Goal: Information Seeking & Learning: Find specific fact

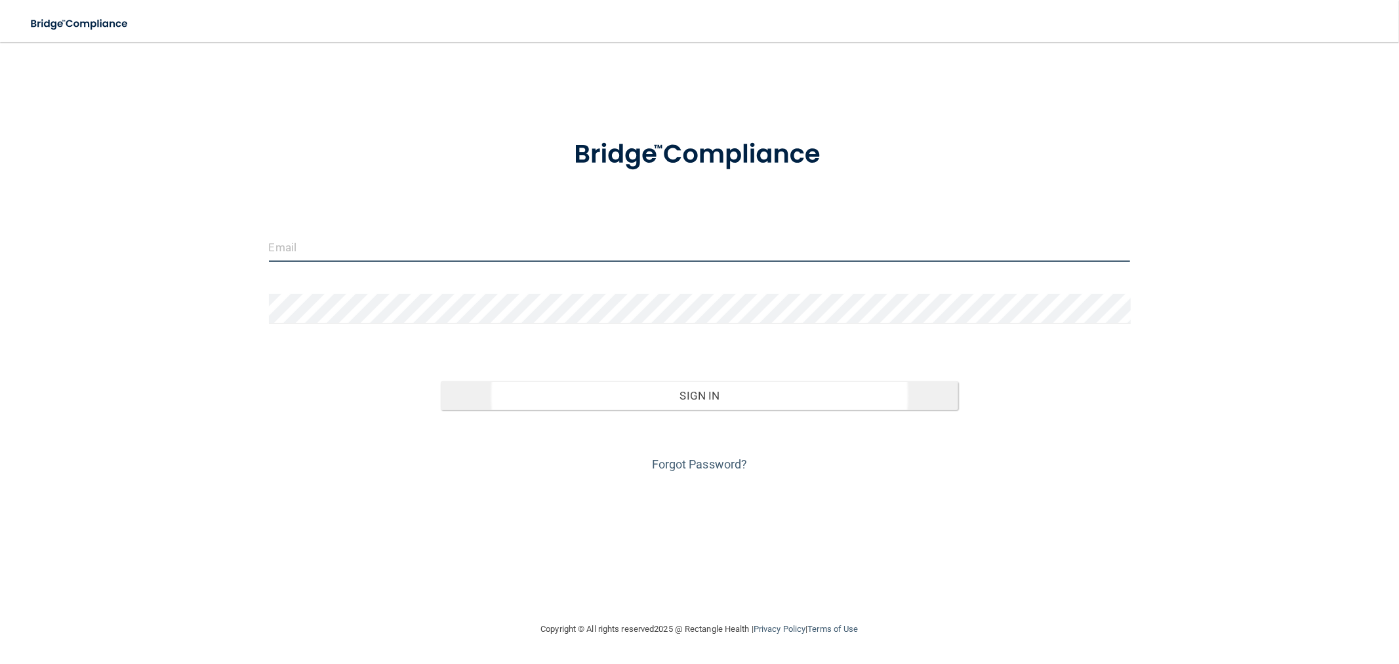
type input "[EMAIL_ADDRESS][DOMAIN_NAME]"
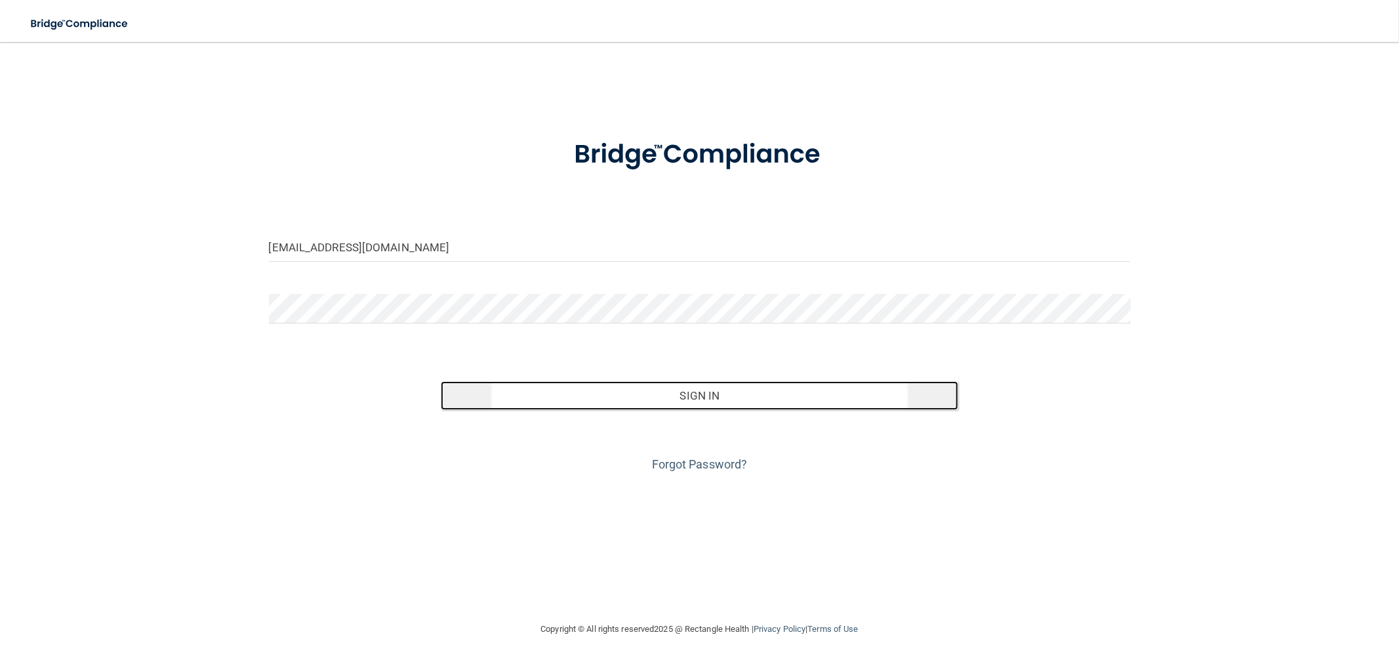
drag, startPoint x: 511, startPoint y: 394, endPoint x: 510, endPoint y: 388, distance: 6.8
click at [510, 390] on button "Sign In" at bounding box center [699, 395] width 517 height 29
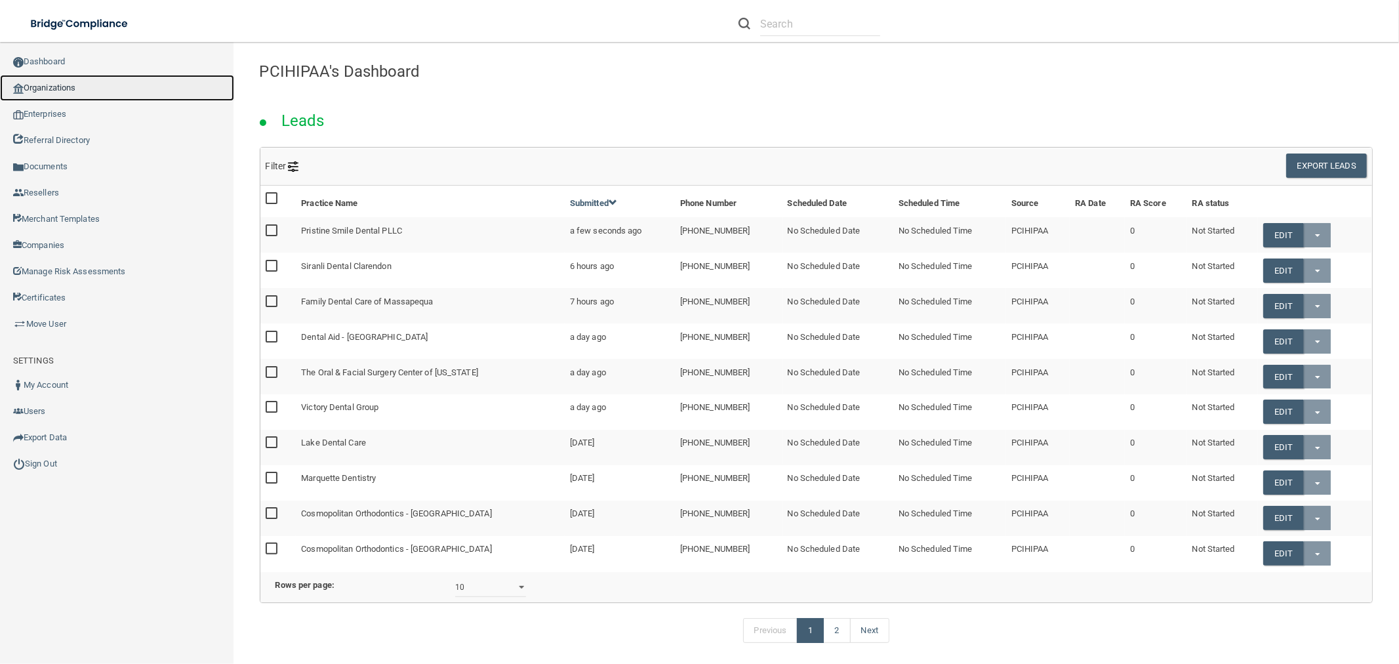
click at [81, 89] on link "Organizations" at bounding box center [117, 88] width 234 height 26
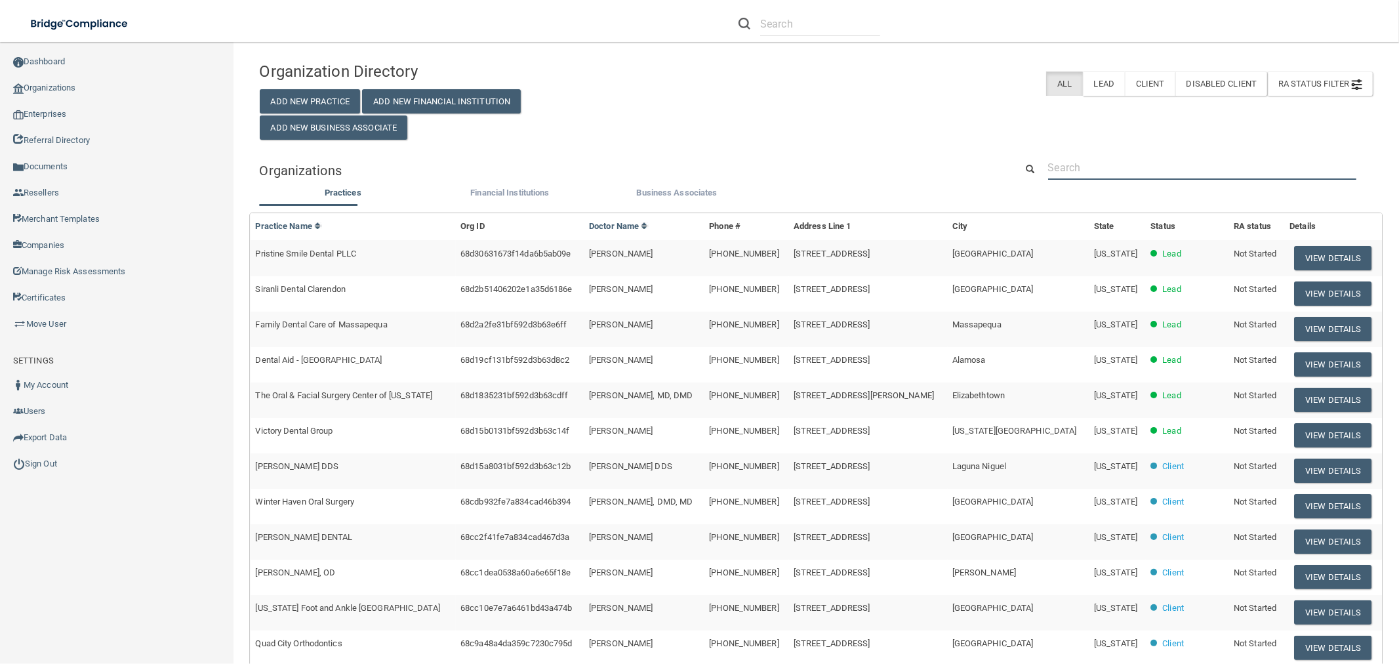
drag, startPoint x: 1059, startPoint y: 165, endPoint x: 1072, endPoint y: 162, distance: 13.4
click at [1059, 165] on input "text" at bounding box center [1202, 167] width 308 height 24
paste input "[PERSON_NAME]. Pierre DDS"
type input "[PERSON_NAME]. Pierre DDS"
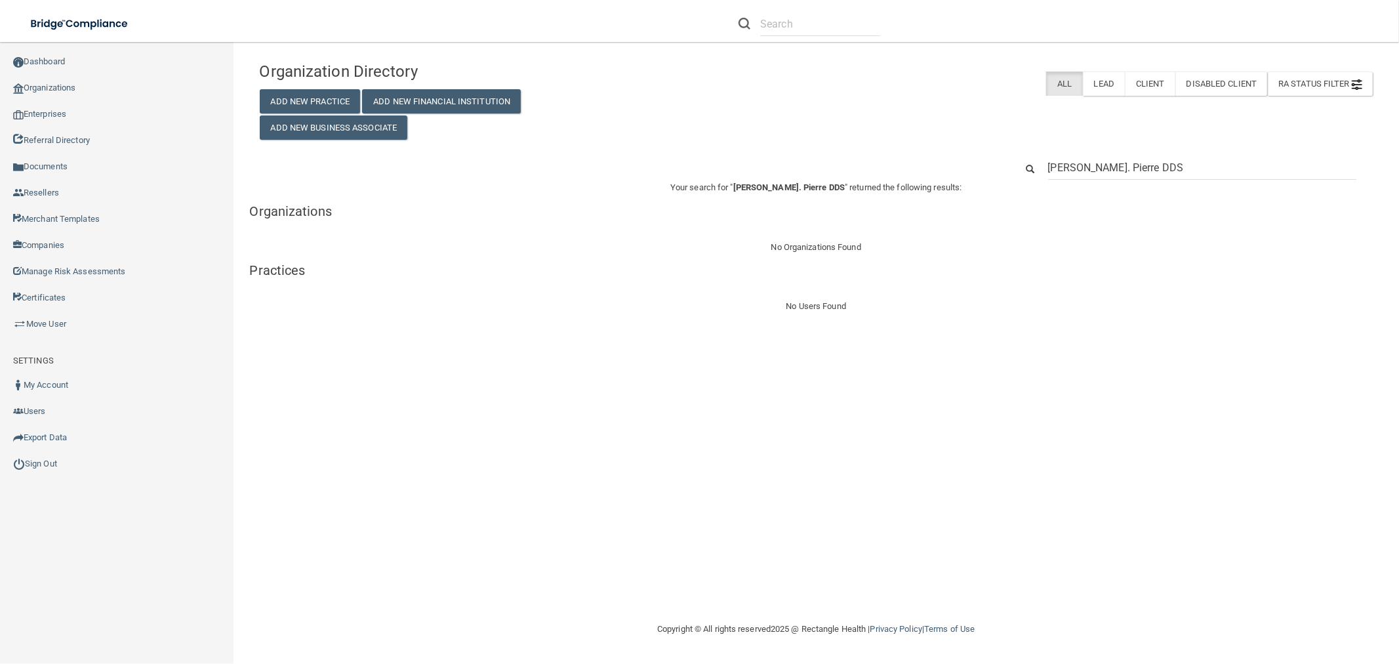
click at [1085, 172] on input "[PERSON_NAME]. Pierre DDS" at bounding box center [1202, 167] width 308 height 24
type input "[PERSON_NAME] DDS"
click at [978, 164] on body "Compliance HIPAA Learn More! OSHA Learn More! PCI PCI Compliance Merchant Savin…" at bounding box center [699, 332] width 1399 height 664
paste input "[STREET_ADDRESS]"
type input "[STREET_ADDRESS]"
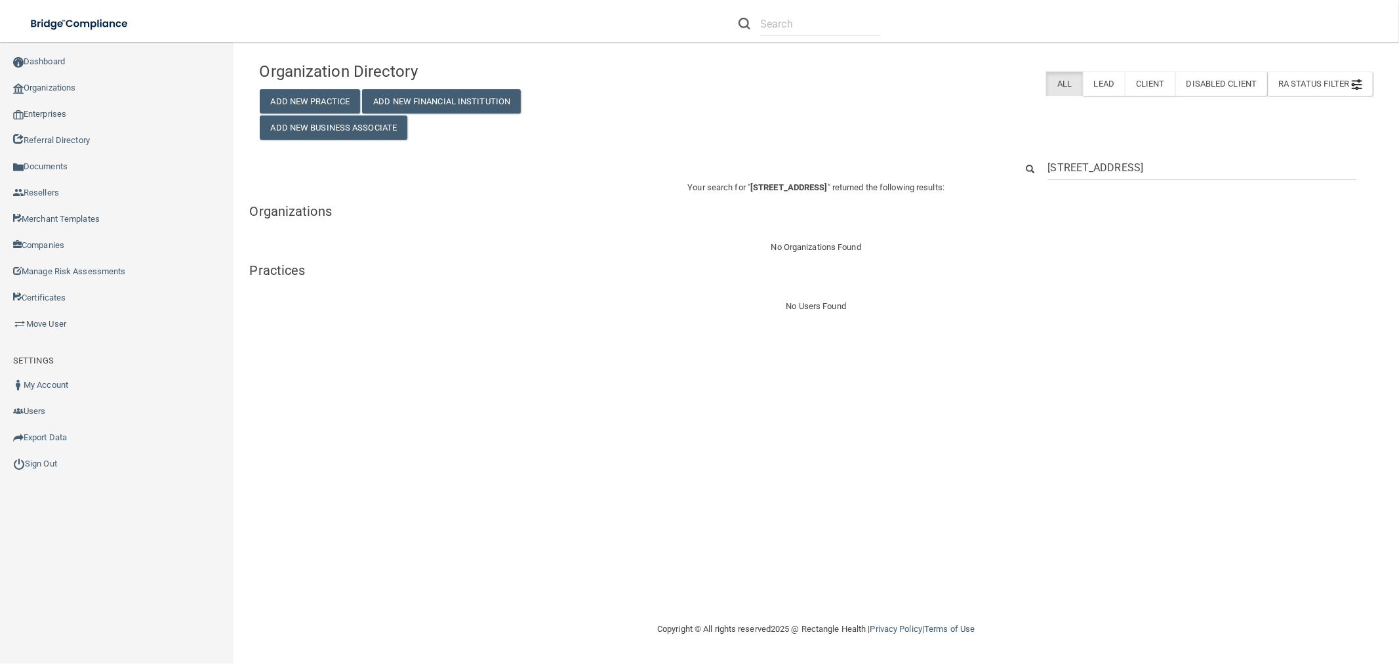
click at [1074, 170] on input "[STREET_ADDRESS]" at bounding box center [1202, 167] width 308 height 24
drag, startPoint x: 1159, startPoint y: 167, endPoint x: 1574, endPoint y: 209, distance: 417.8
click at [1398, 209] on html "Compliance HIPAA Learn More! OSHA Learn More! PCI PCI Compliance Merchant Savin…" at bounding box center [699, 332] width 1399 height 664
type input "[STREET_ADDRESS][PERSON_NAME]"
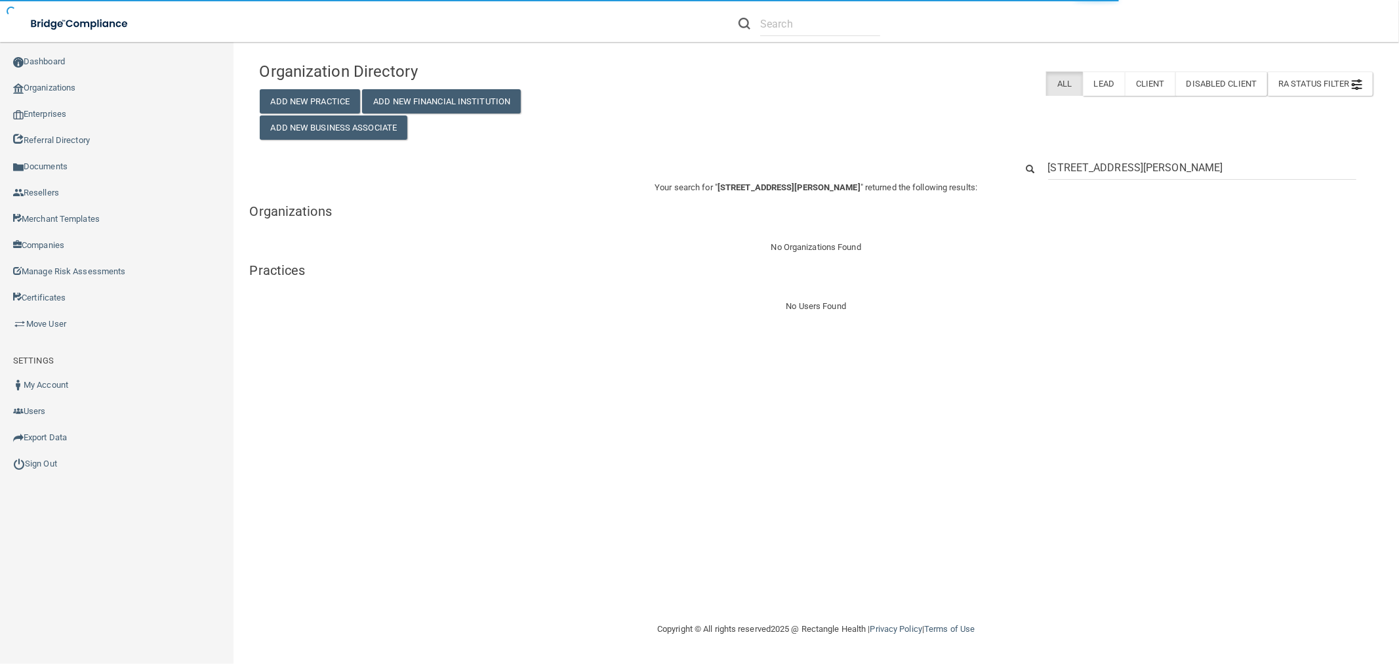
click at [1073, 171] on input "[STREET_ADDRESS][PERSON_NAME]" at bounding box center [1202, 167] width 308 height 24
click at [1076, 169] on input "[STREET_ADDRESS][PERSON_NAME]" at bounding box center [1202, 167] width 308 height 24
type input "[STREET_ADDRESS][PERSON_NAME]"
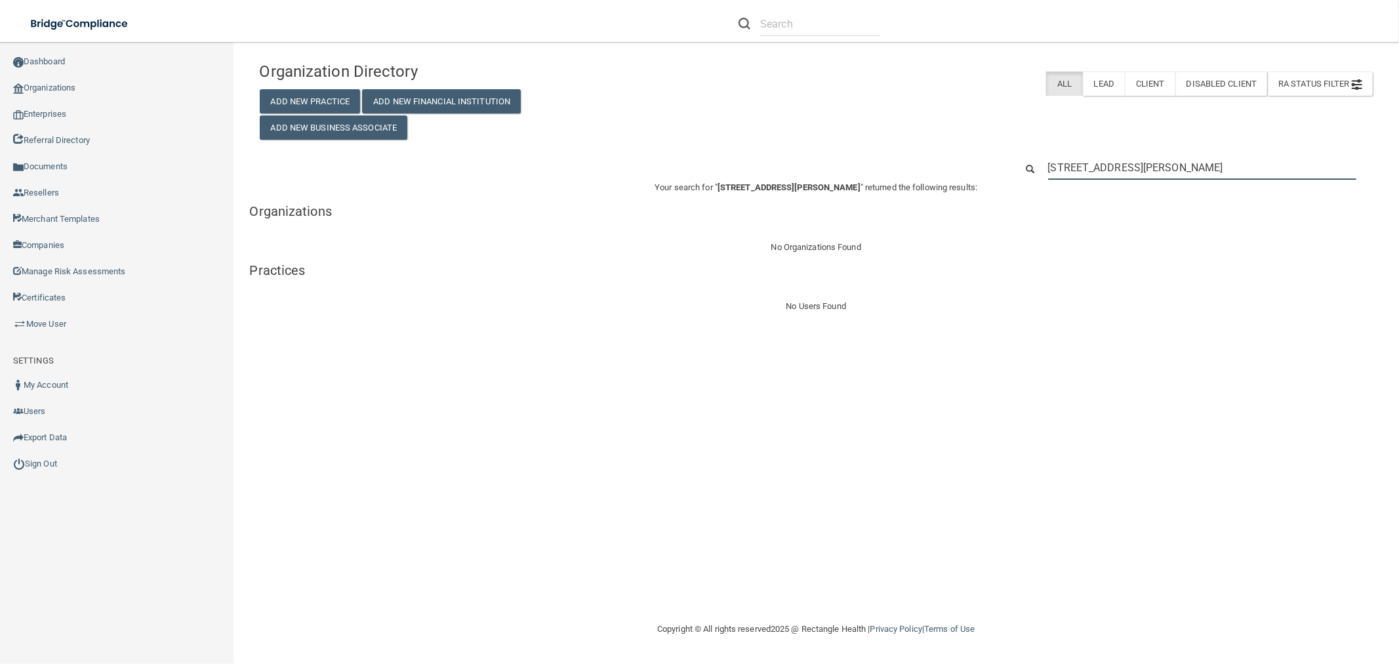
paste input "[PHONE_NUMBER]"
drag, startPoint x: 1201, startPoint y: 167, endPoint x: 953, endPoint y: 148, distance: 248.7
click at [966, 155] on div "[STREET_ADDRESS][PERSON_NAME]" at bounding box center [816, 167] width 1133 height 24
type input "[PHONE_NUMBER]"
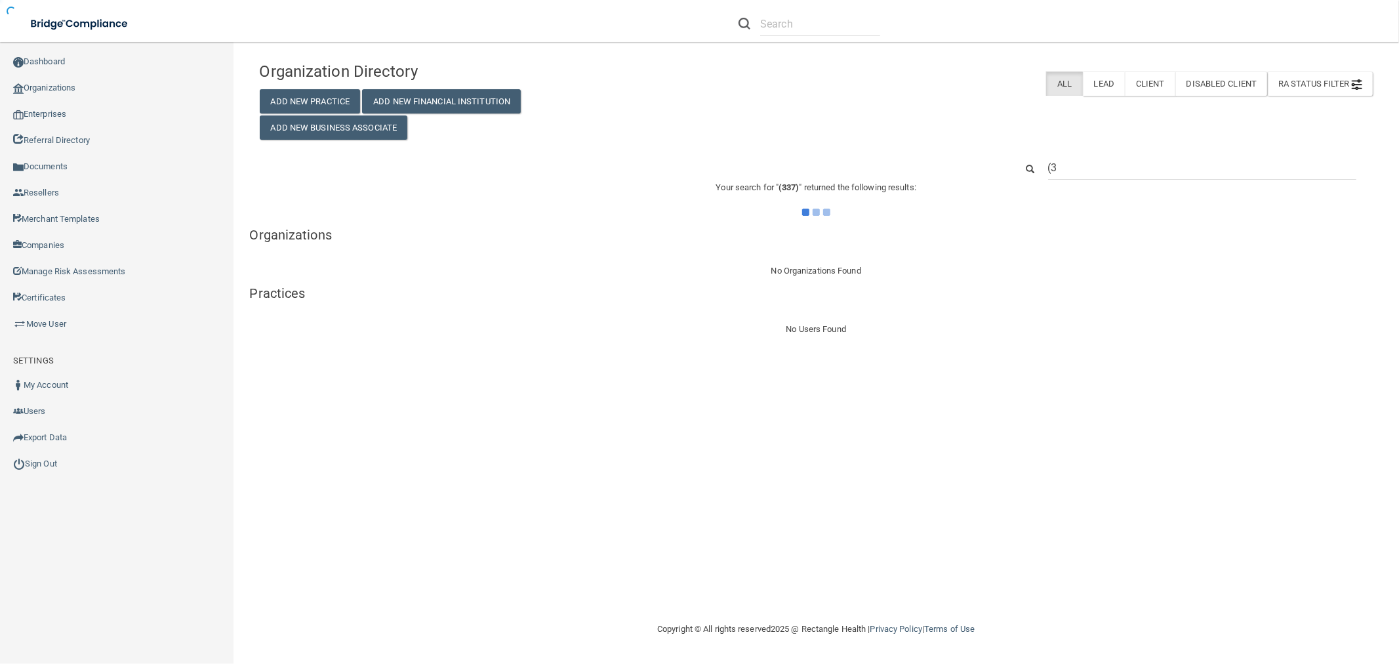
type input "("
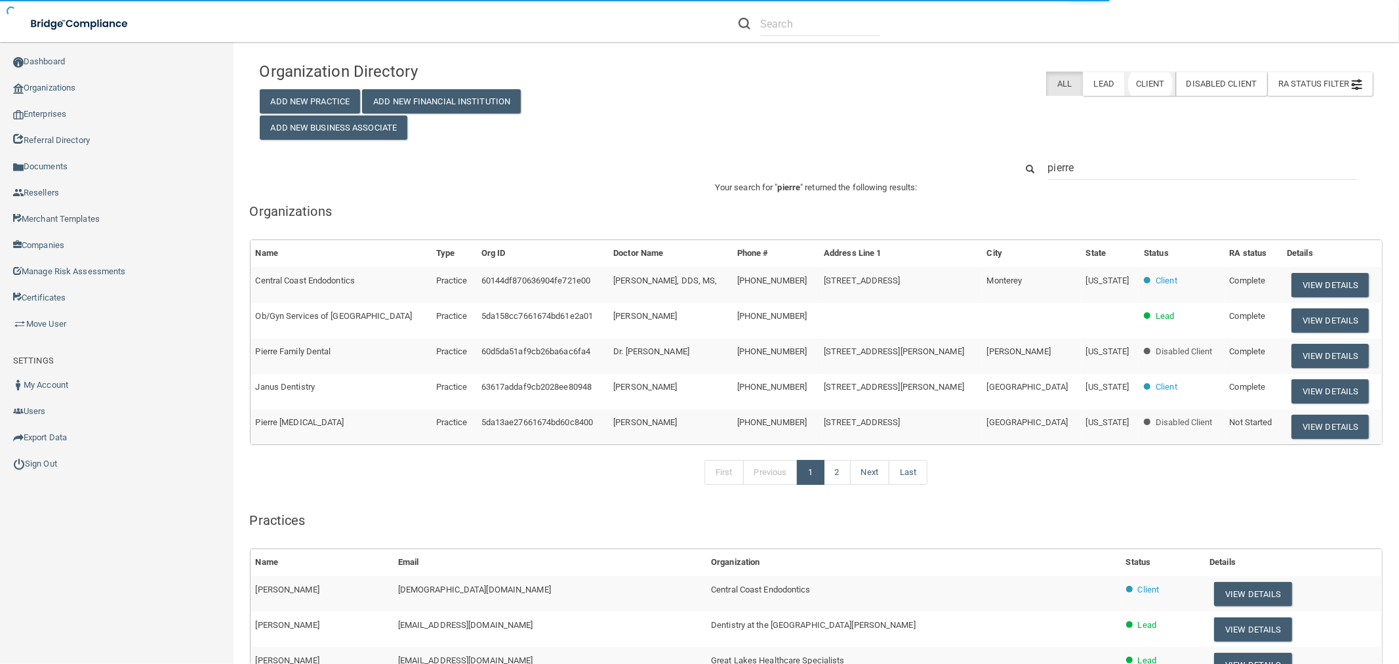
type input "pierre"
click at [1138, 79] on label "Client" at bounding box center [1150, 83] width 50 height 24
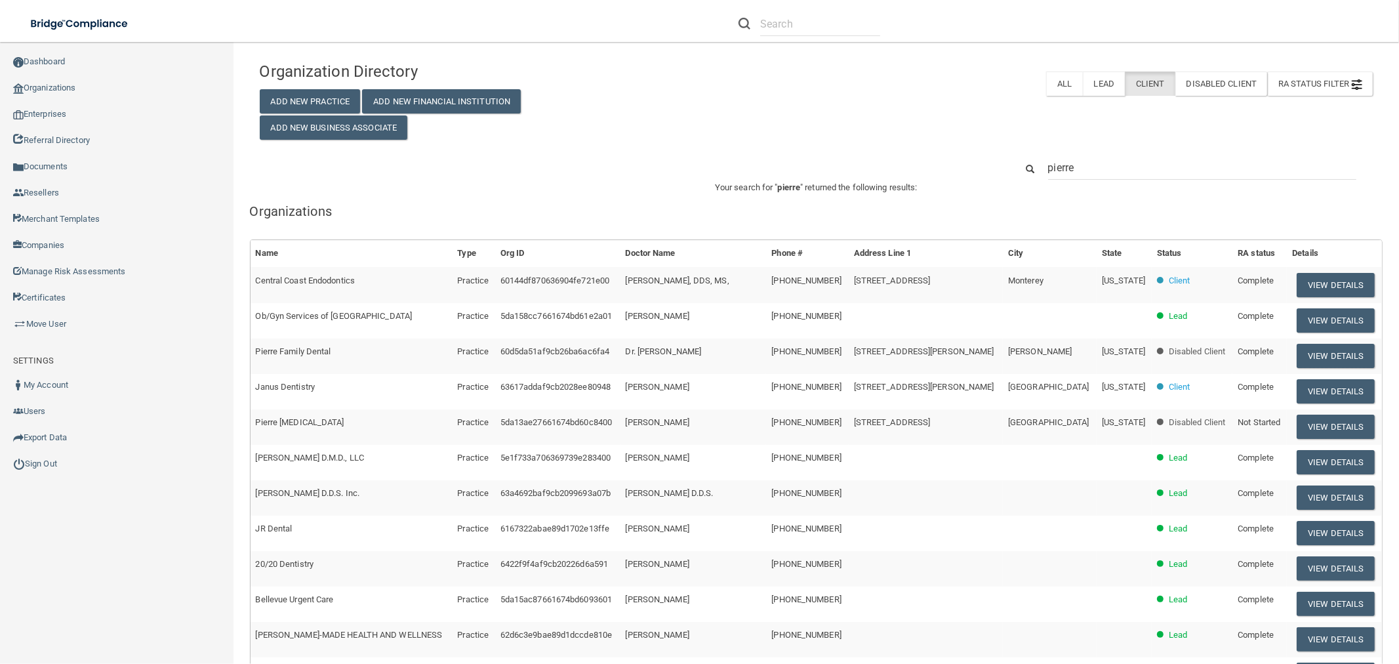
click at [1048, 169] on input "pierre" at bounding box center [1202, 167] width 308 height 24
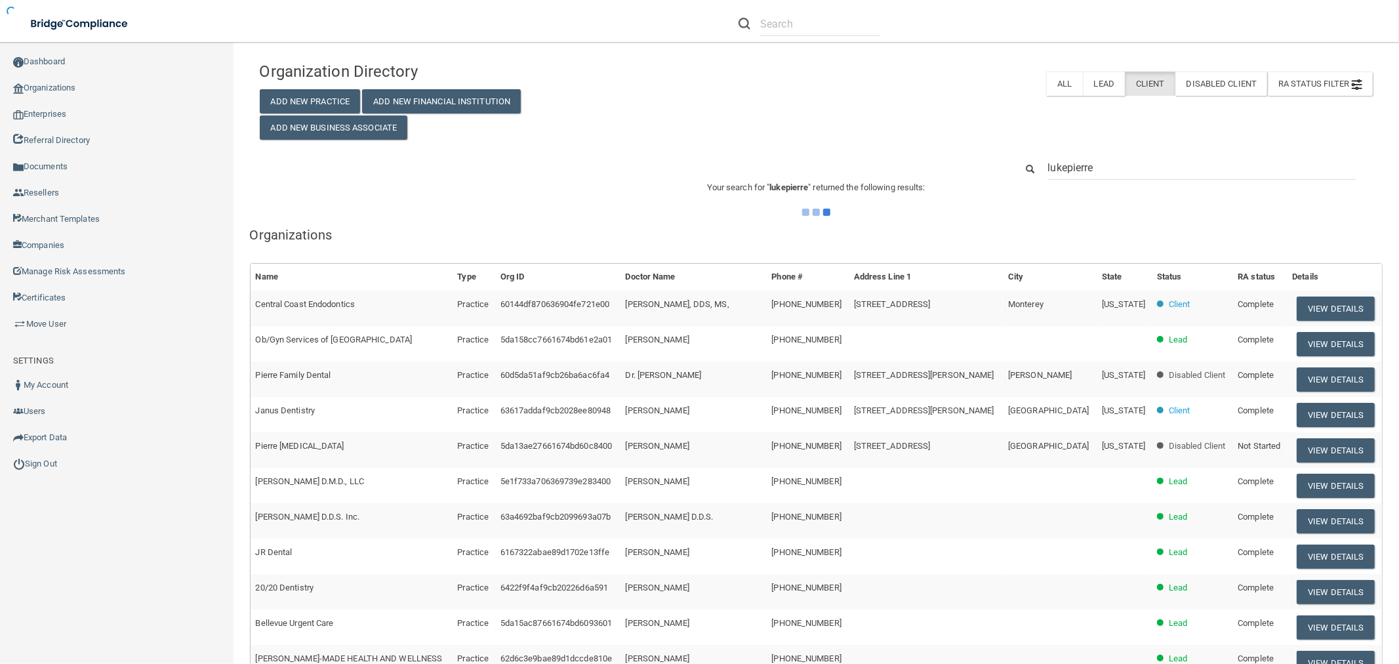
type input "[PERSON_NAME]"
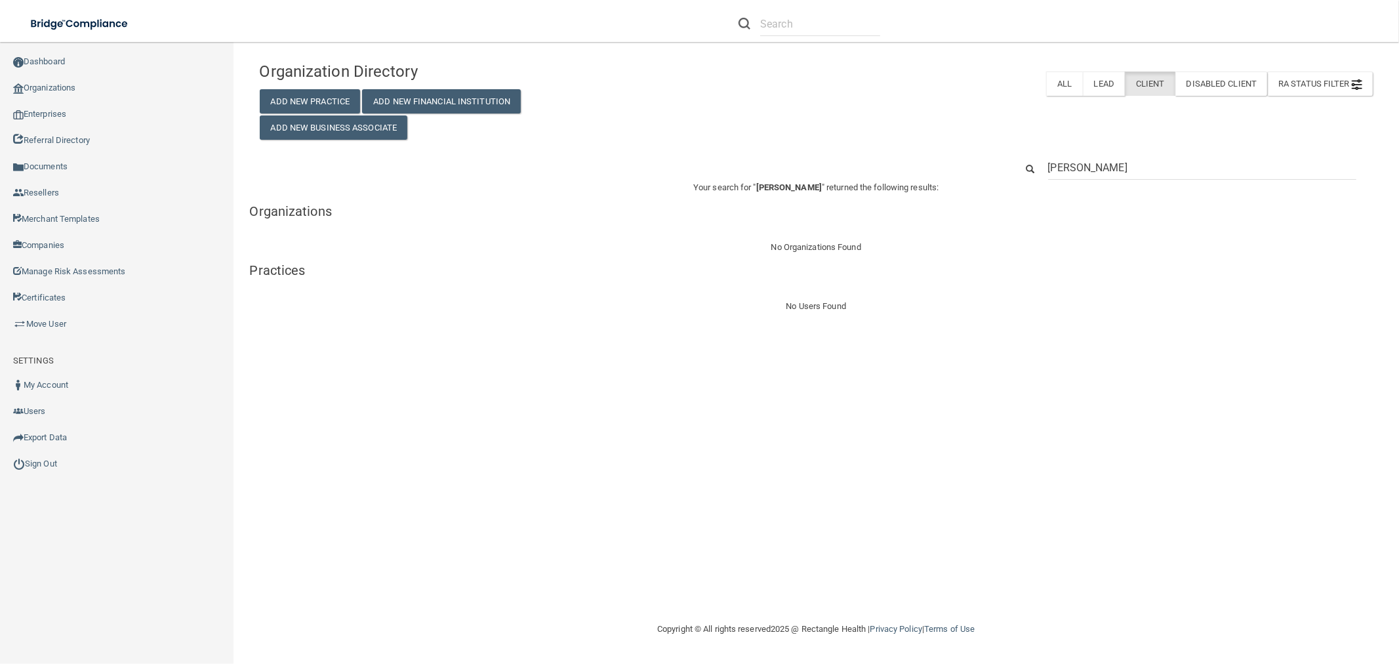
click at [1071, 172] on input "[PERSON_NAME]" at bounding box center [1202, 167] width 308 height 24
type input "lukepierre"
drag, startPoint x: 1110, startPoint y: 171, endPoint x: 1102, endPoint y: 173, distance: 8.1
click at [1110, 171] on input "lukepierre" at bounding box center [1202, 167] width 308 height 24
drag, startPoint x: 1067, startPoint y: 166, endPoint x: 1026, endPoint y: 169, distance: 41.4
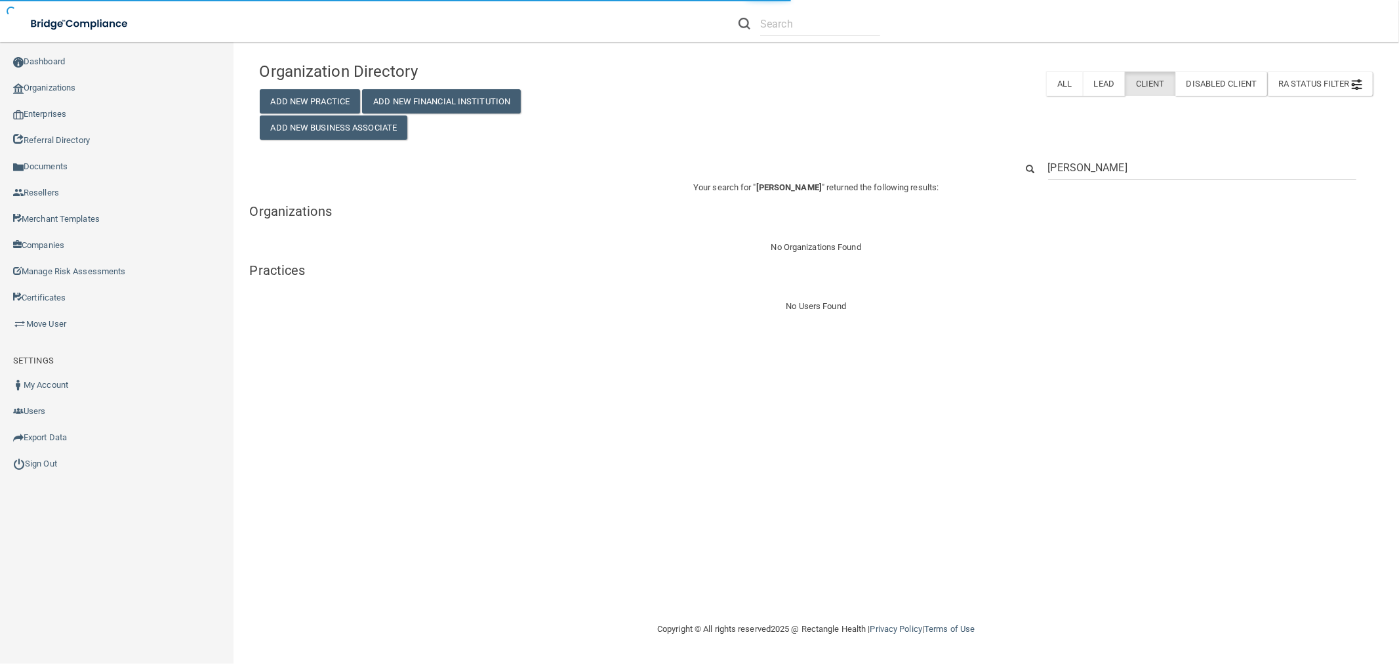
click at [999, 169] on div "[PERSON_NAME]" at bounding box center [816, 167] width 1133 height 24
type input "pierre"
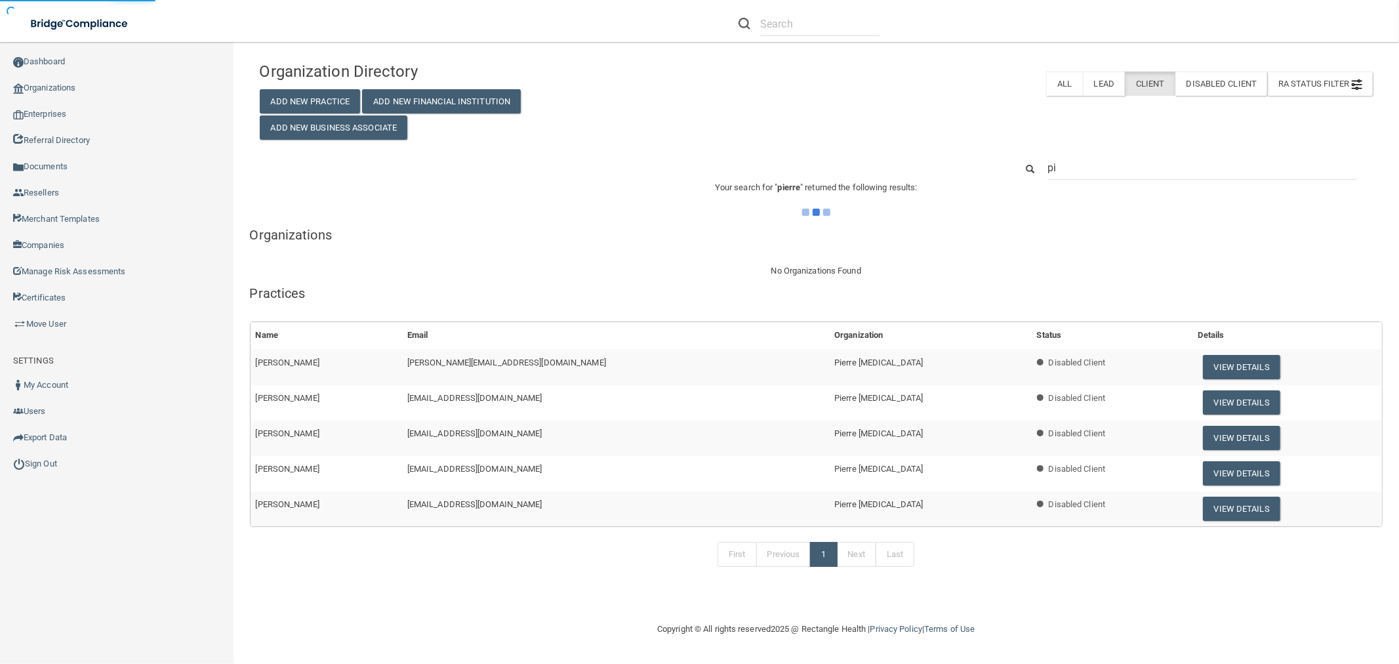
type input "p"
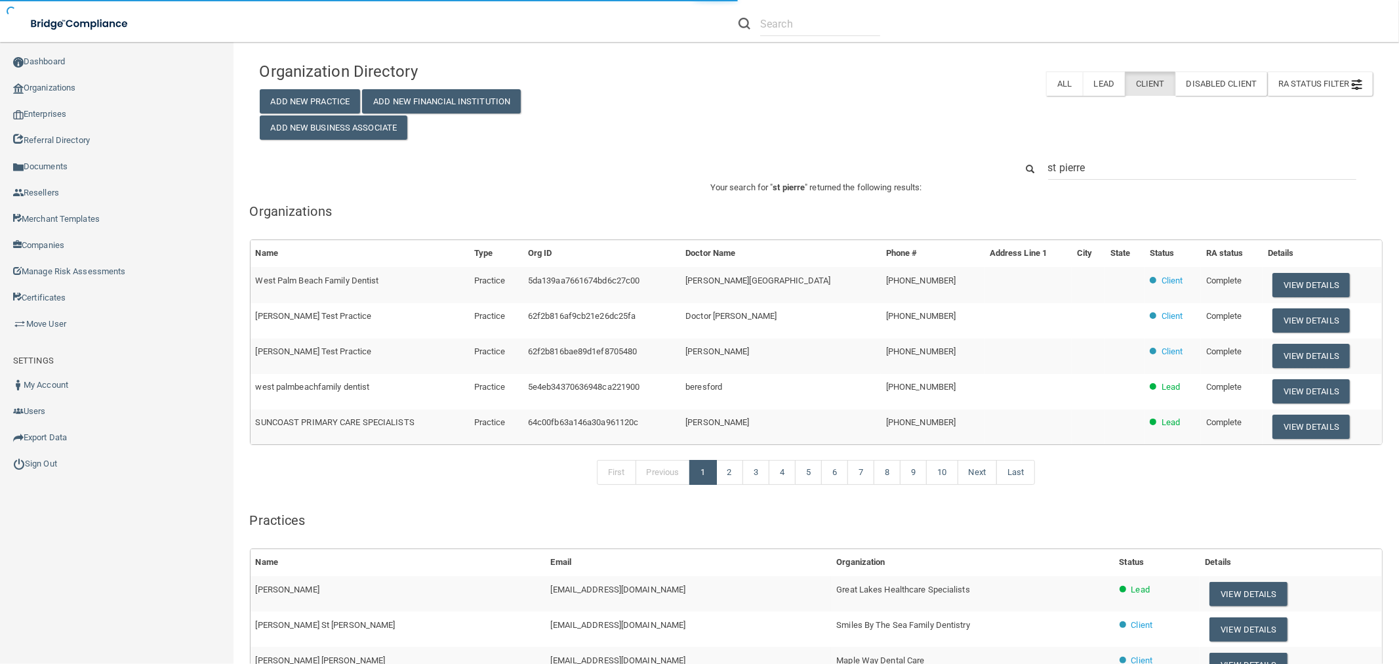
type input "st pierre"
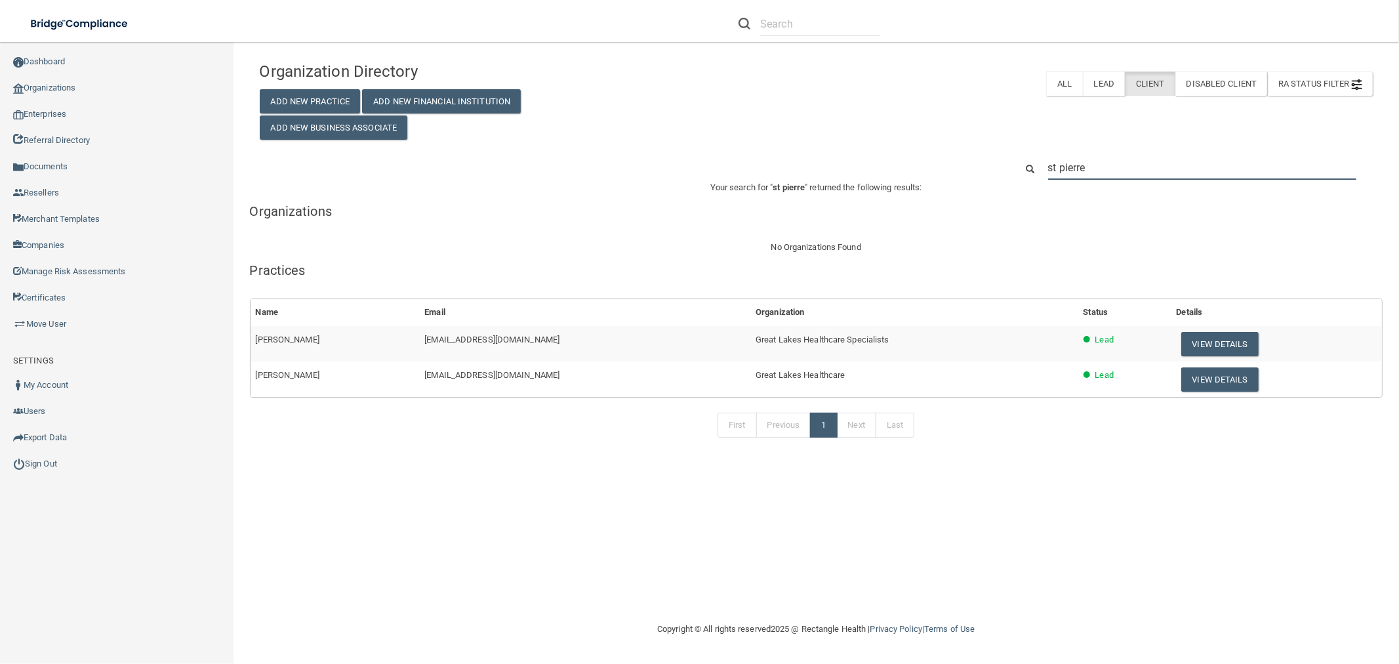
drag, startPoint x: 1110, startPoint y: 158, endPoint x: 1010, endPoint y: 159, distance: 100.3
click at [1010, 159] on div "st pierre" at bounding box center [1194, 167] width 378 height 24
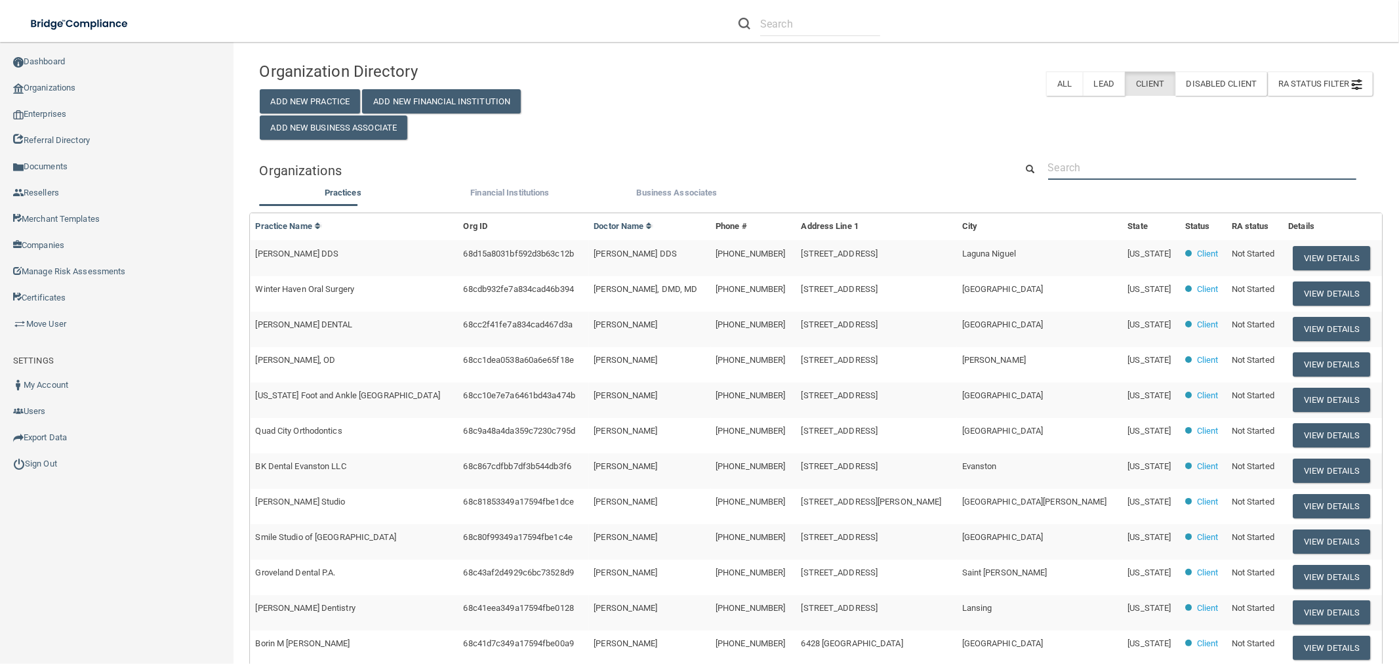
click at [1112, 174] on input "text" at bounding box center [1202, 167] width 308 height 24
paste input "[EMAIL_ADDRESS][DOMAIN_NAME]"
type input "[EMAIL_ADDRESS][DOMAIN_NAME]"
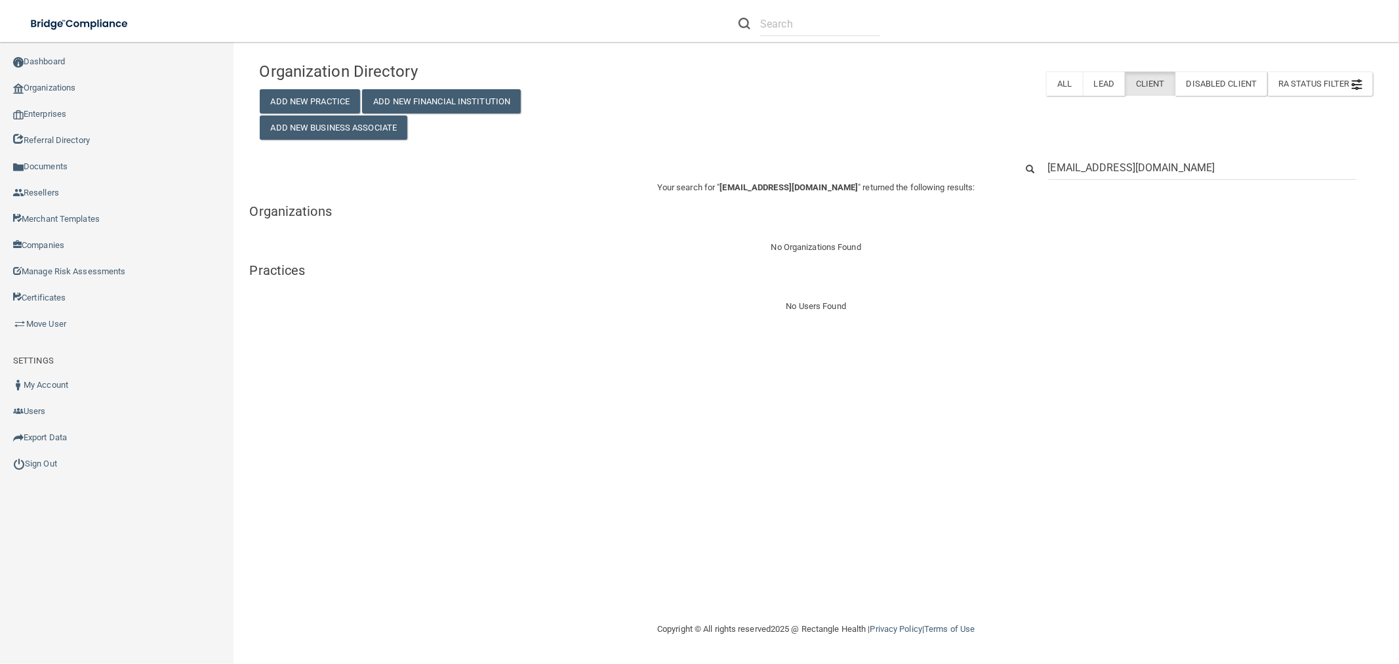
click at [1196, 159] on input "[EMAIL_ADDRESS][DOMAIN_NAME]" at bounding box center [1202, 167] width 308 height 24
click at [952, 172] on div "[EMAIL_ADDRESS][DOMAIN_NAME]" at bounding box center [816, 167] width 1133 height 24
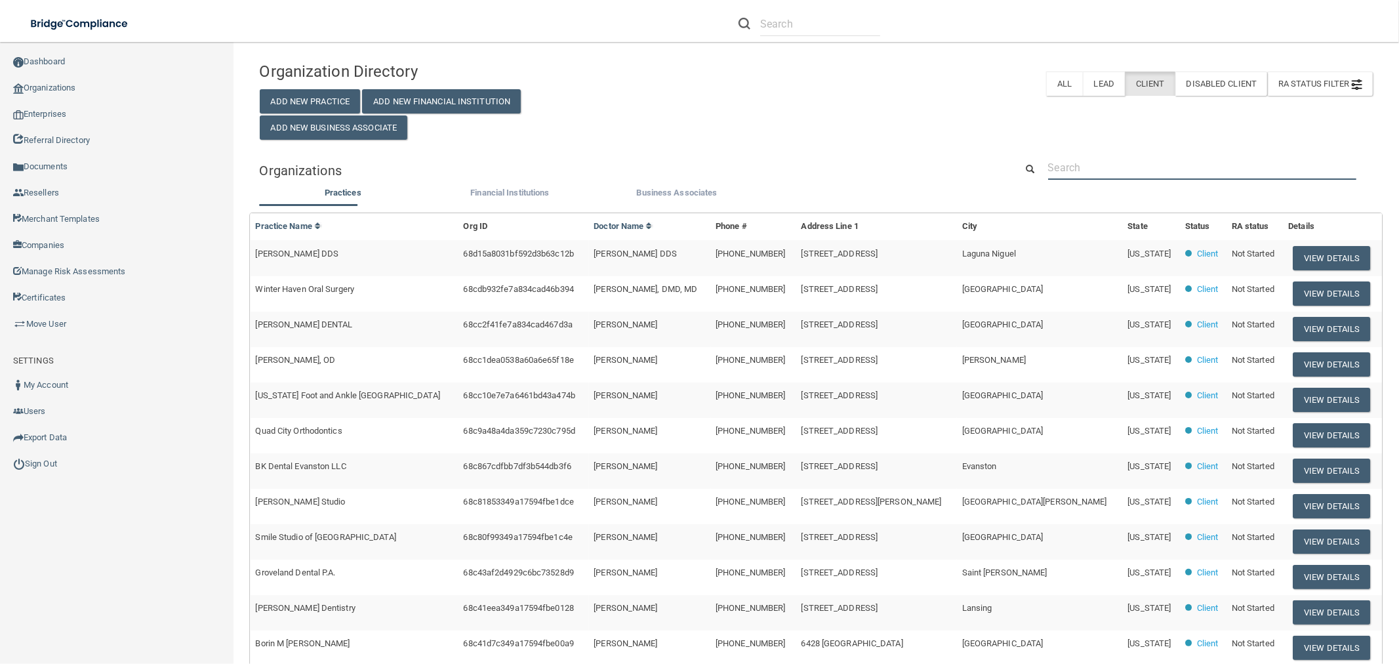
click at [1102, 169] on input "text" at bounding box center [1202, 167] width 308 height 24
paste input "[{"label":"[EMAIL_ADDRESS][DOMAIN_NAME]","email":"[EMAIL_ADDRESS][DOMAIN_NAME]"…"
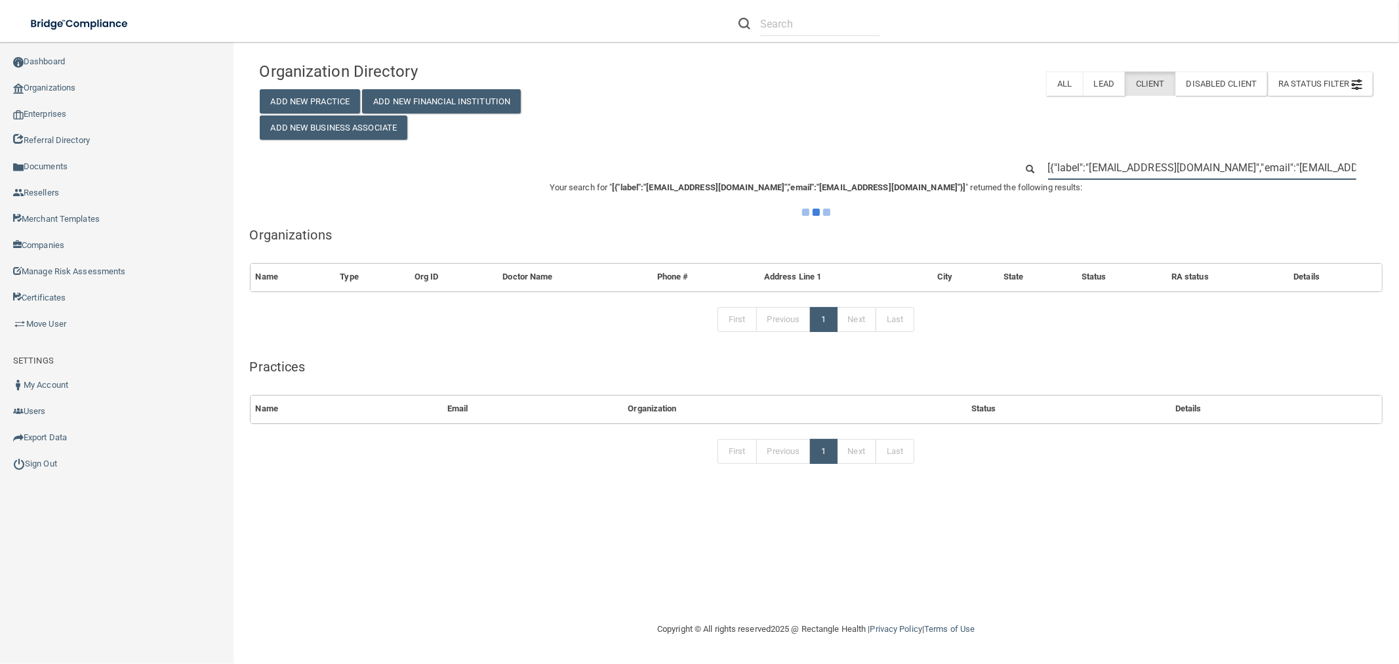
scroll to position [0, 52]
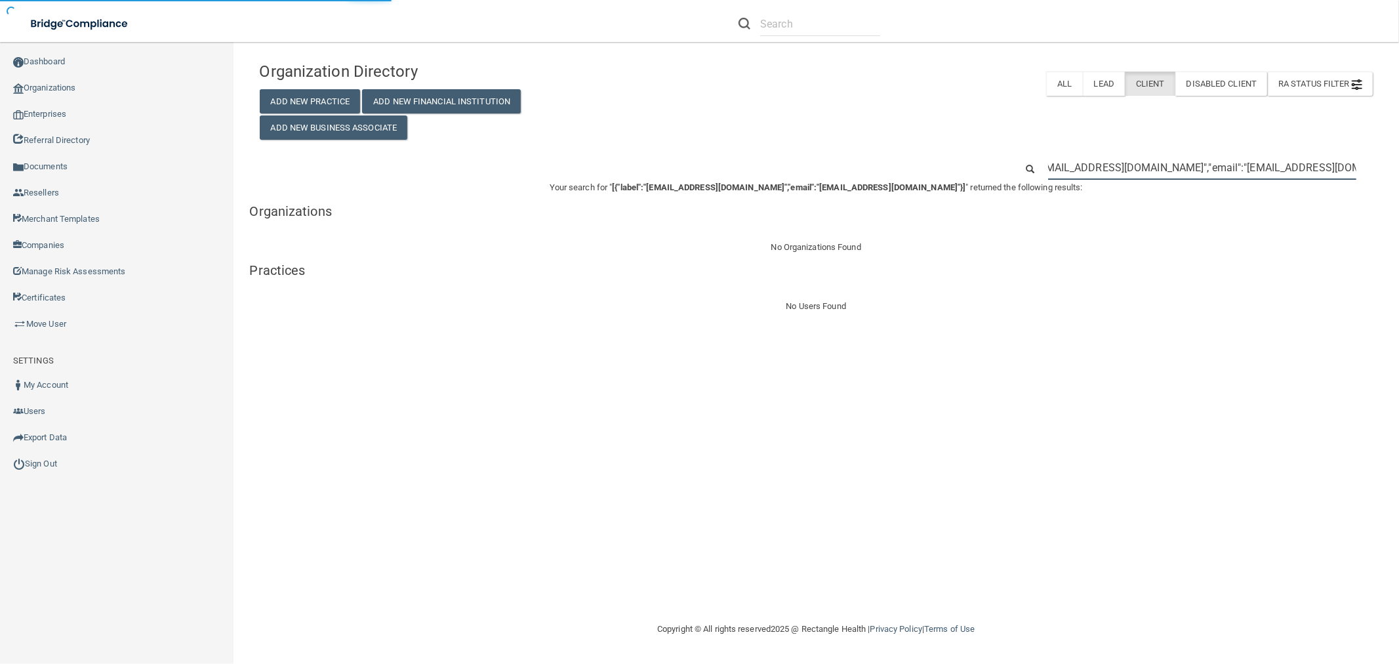
drag, startPoint x: 1170, startPoint y: 164, endPoint x: 1257, endPoint y: 165, distance: 87.2
click at [1398, 201] on html "Compliance HIPAA Learn More! OSHA Learn More! PCI PCI Compliance Merchant Savin…" at bounding box center [699, 332] width 1399 height 664
type input "[{"label":"[EMAIL_ADDRESS][DOMAIN_NAME]"
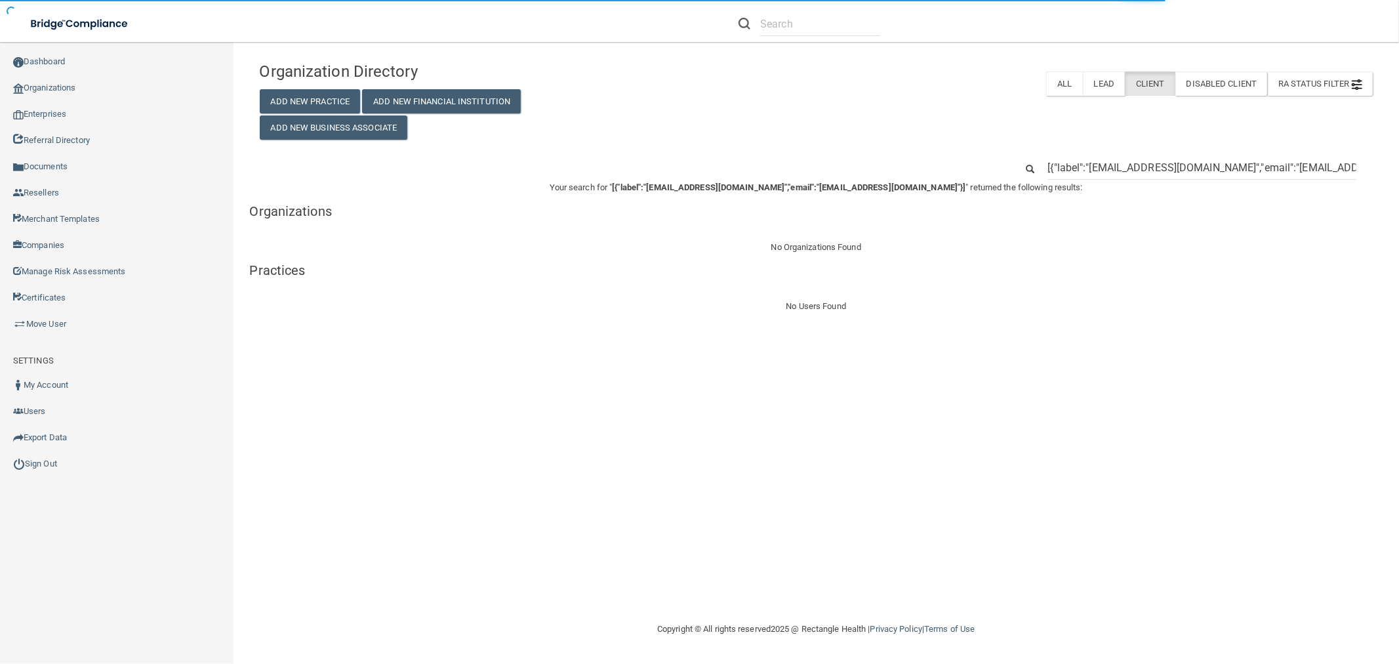
scroll to position [0, 52]
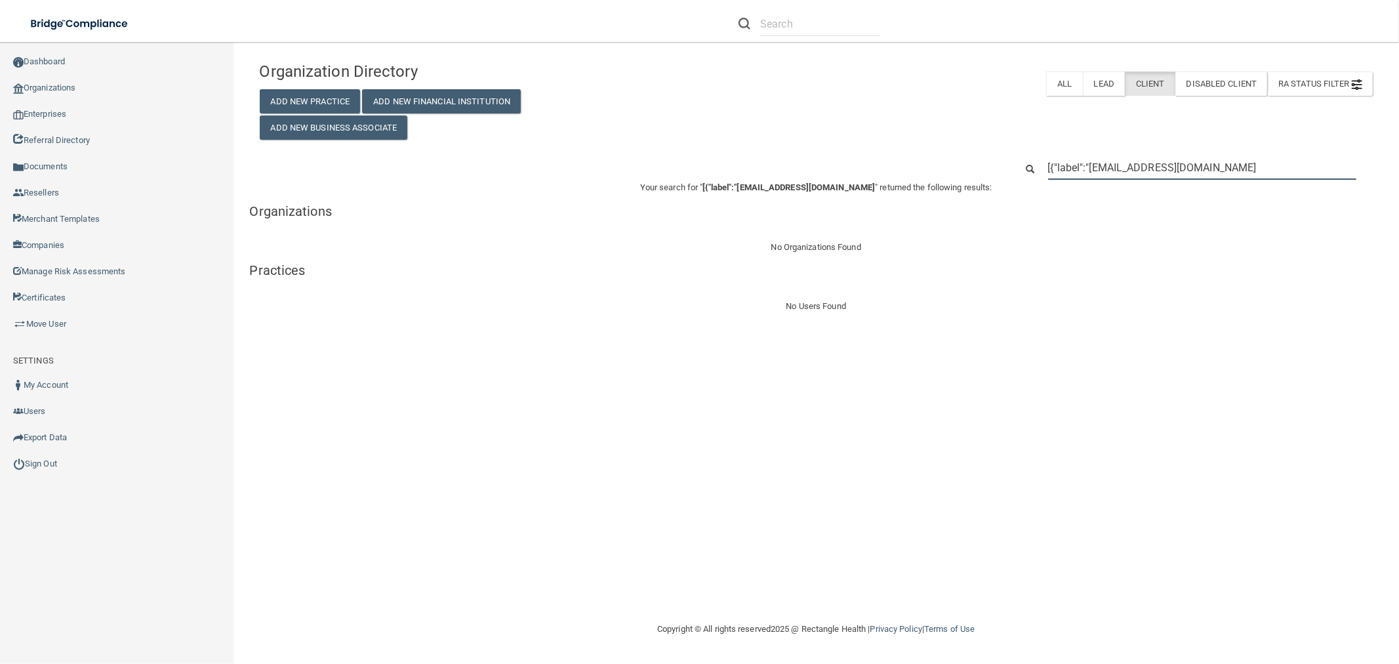
drag, startPoint x: 1089, startPoint y: 166, endPoint x: 993, endPoint y: 154, distance: 96.5
click at [993, 154] on div "Organization Directory Add New Practice Add New Financial Institution Add New B…" at bounding box center [816, 184] width 1113 height 259
type input "[EMAIL_ADDRESS][DOMAIN_NAME]"
click at [1211, 162] on input "[EMAIL_ADDRESS][DOMAIN_NAME]" at bounding box center [1202, 167] width 308 height 24
